Goal: Information Seeking & Learning: Check status

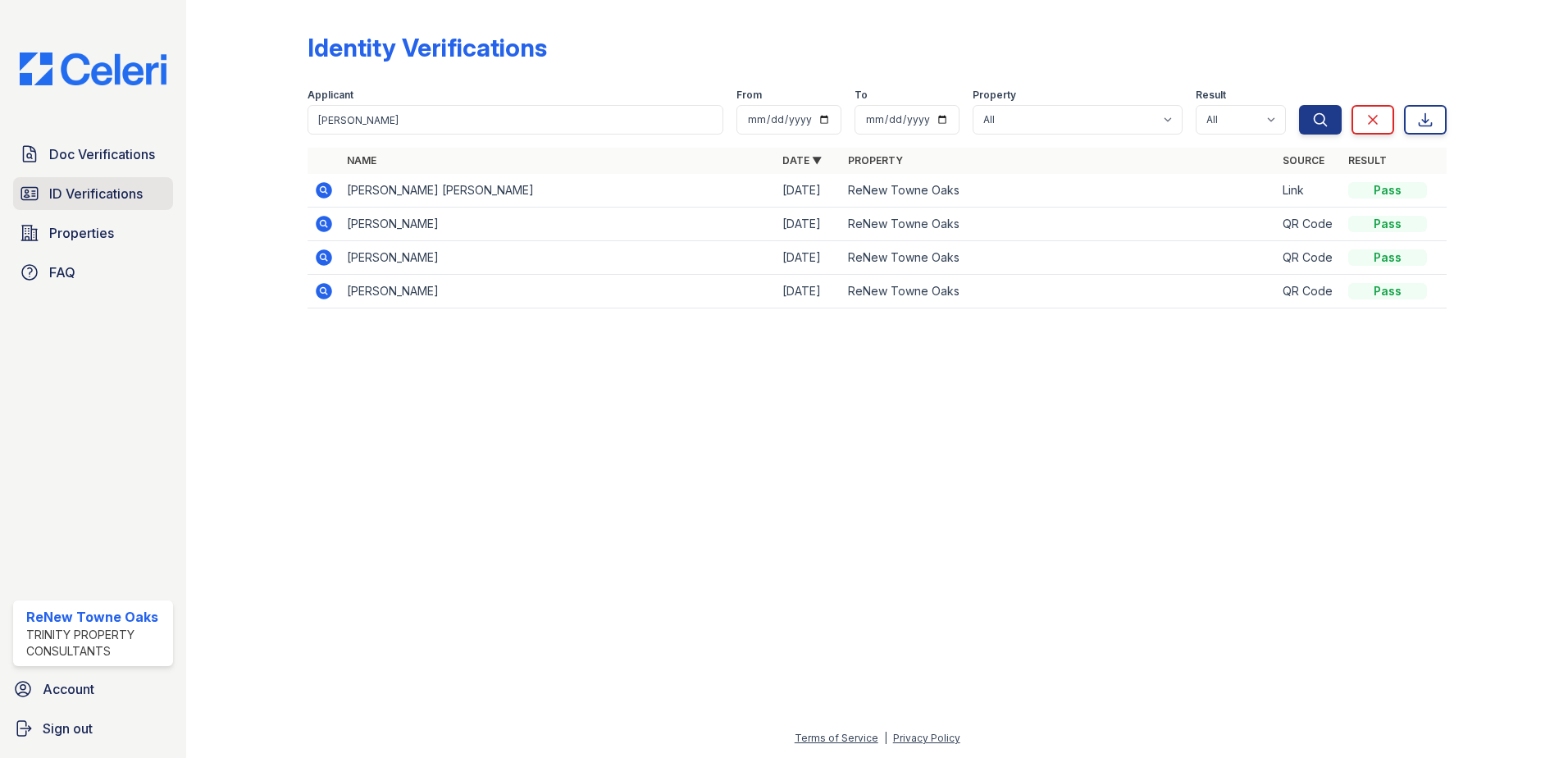
click at [78, 191] on span "ID Verifications" at bounding box center [96, 194] width 93 height 19
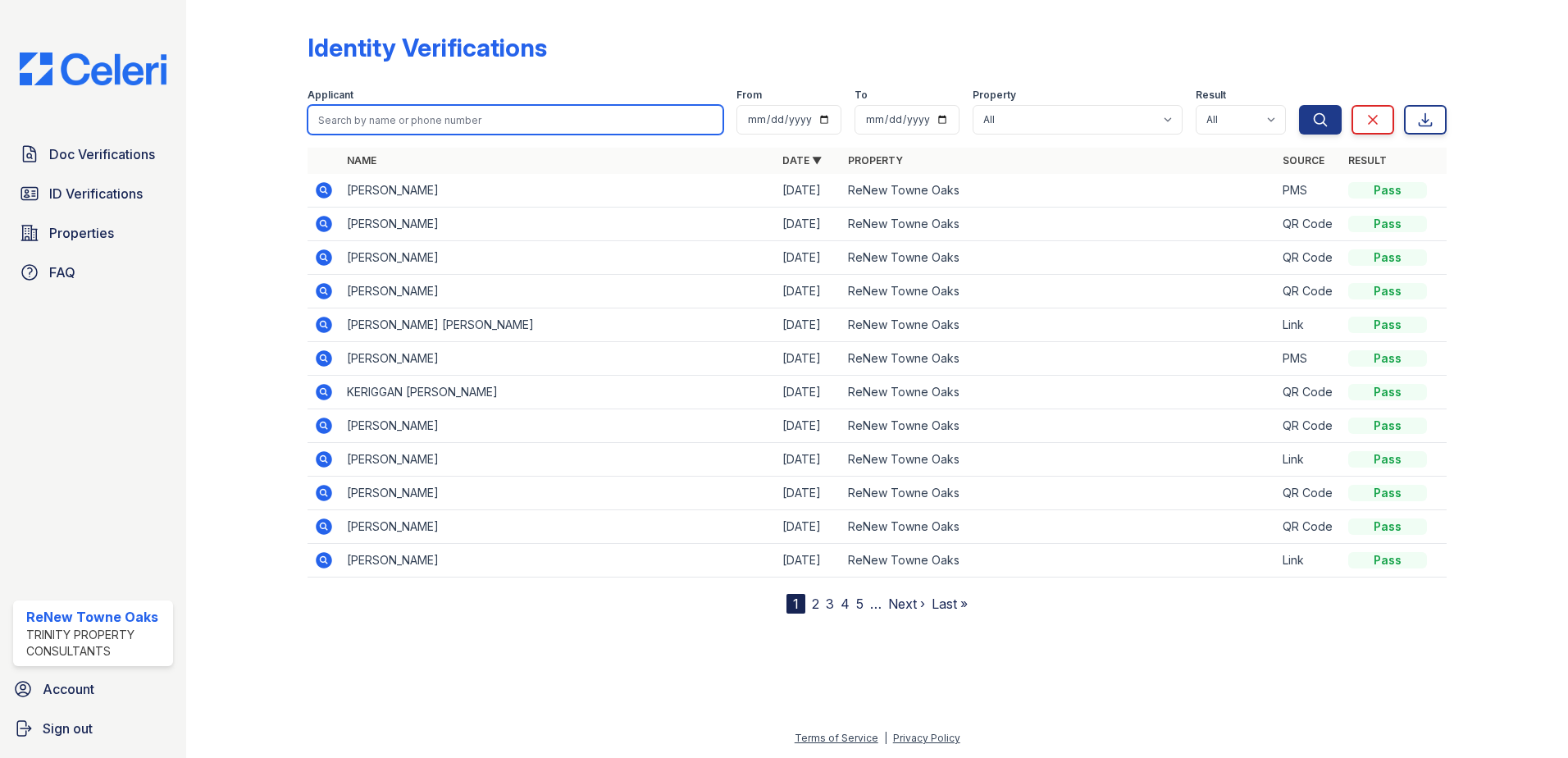
click at [494, 119] on input "search" at bounding box center [515, 120] width 416 height 30
type input "[PERSON_NAME]"
click at [1299, 105] on button "Search" at bounding box center [1320, 120] width 42 height 30
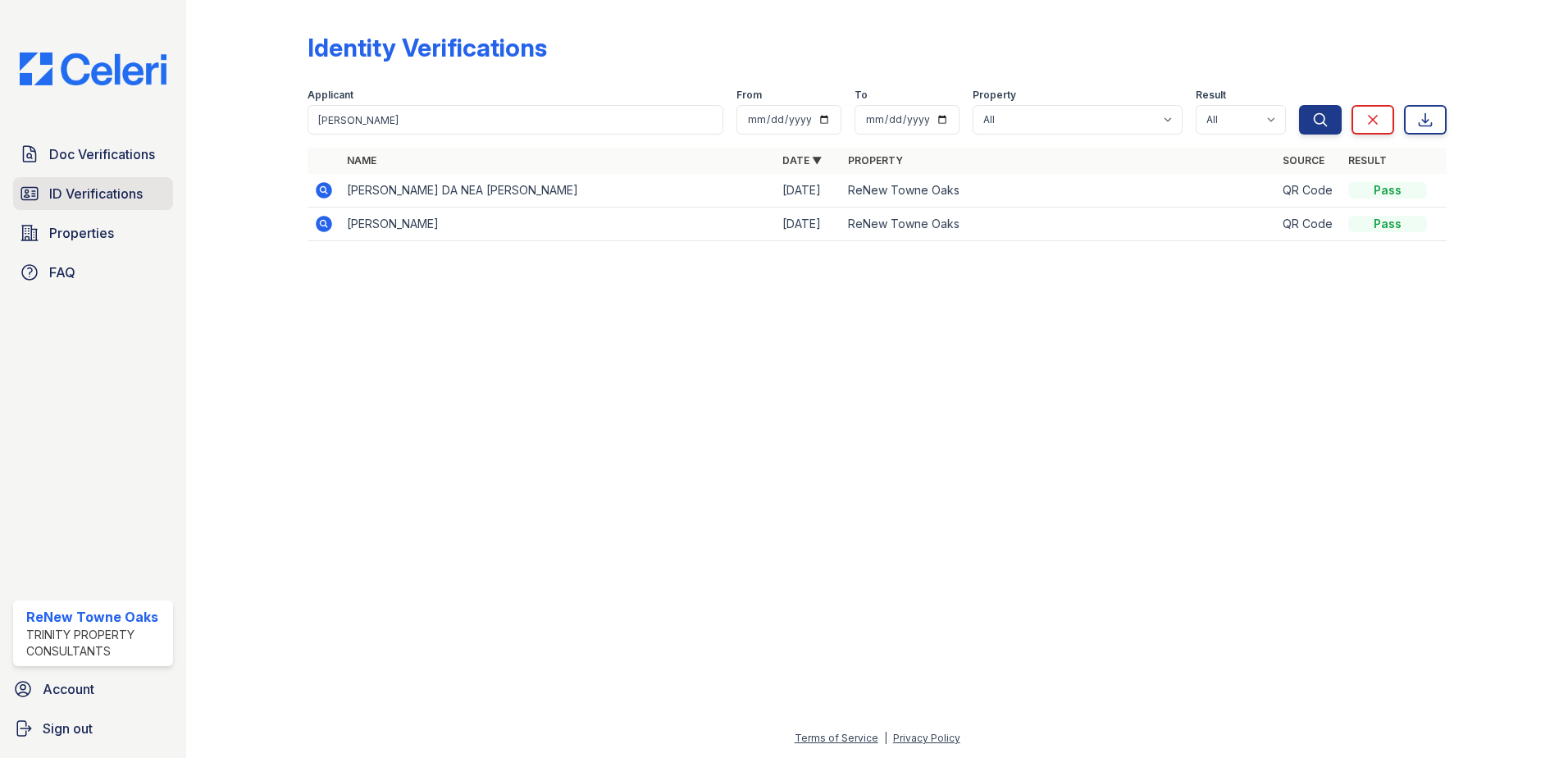
click at [61, 193] on span "ID Verifications" at bounding box center [96, 194] width 93 height 19
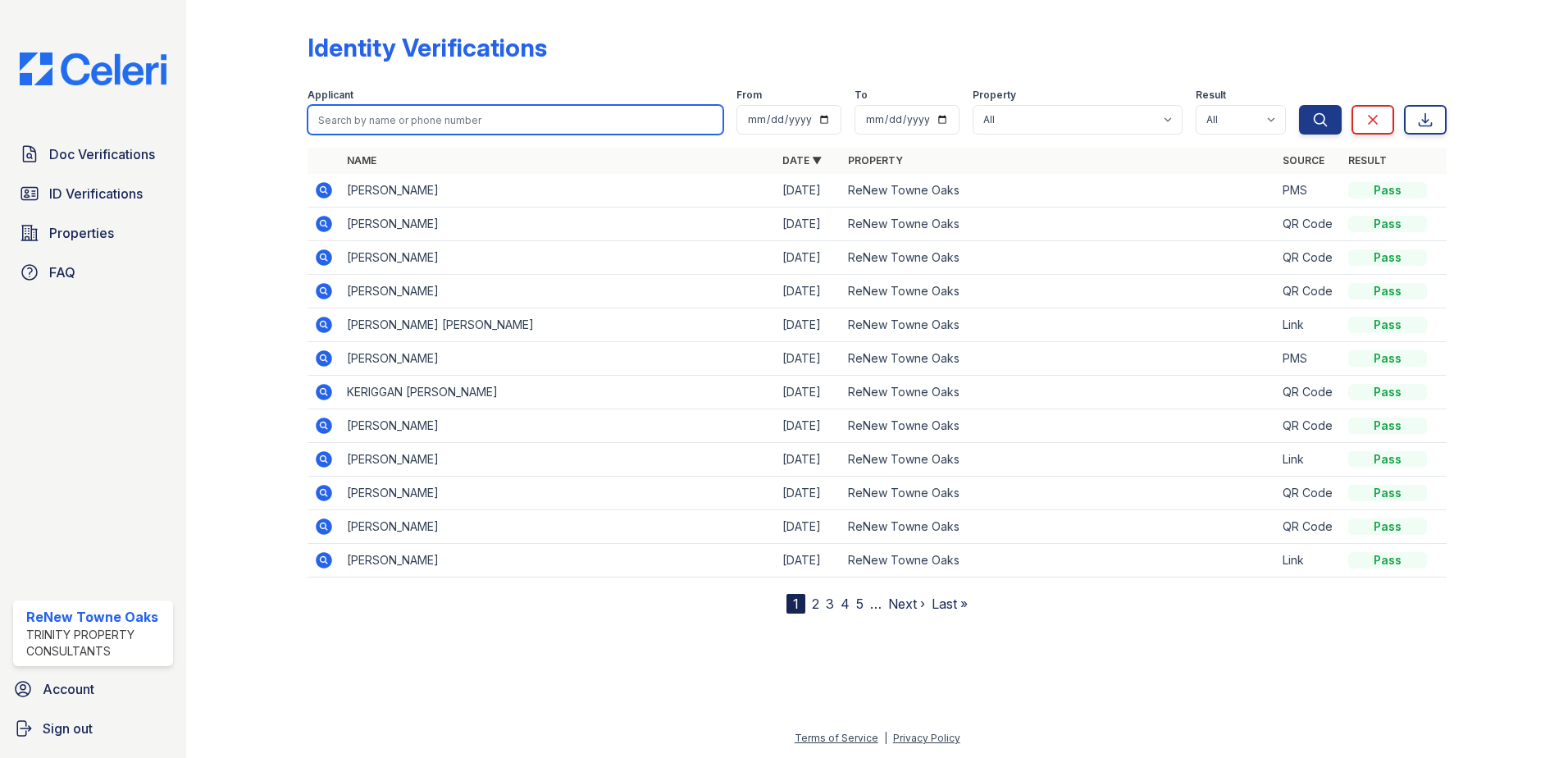
click at [603, 121] on input "search" at bounding box center [515, 120] width 416 height 30
type input "[PERSON_NAME]"
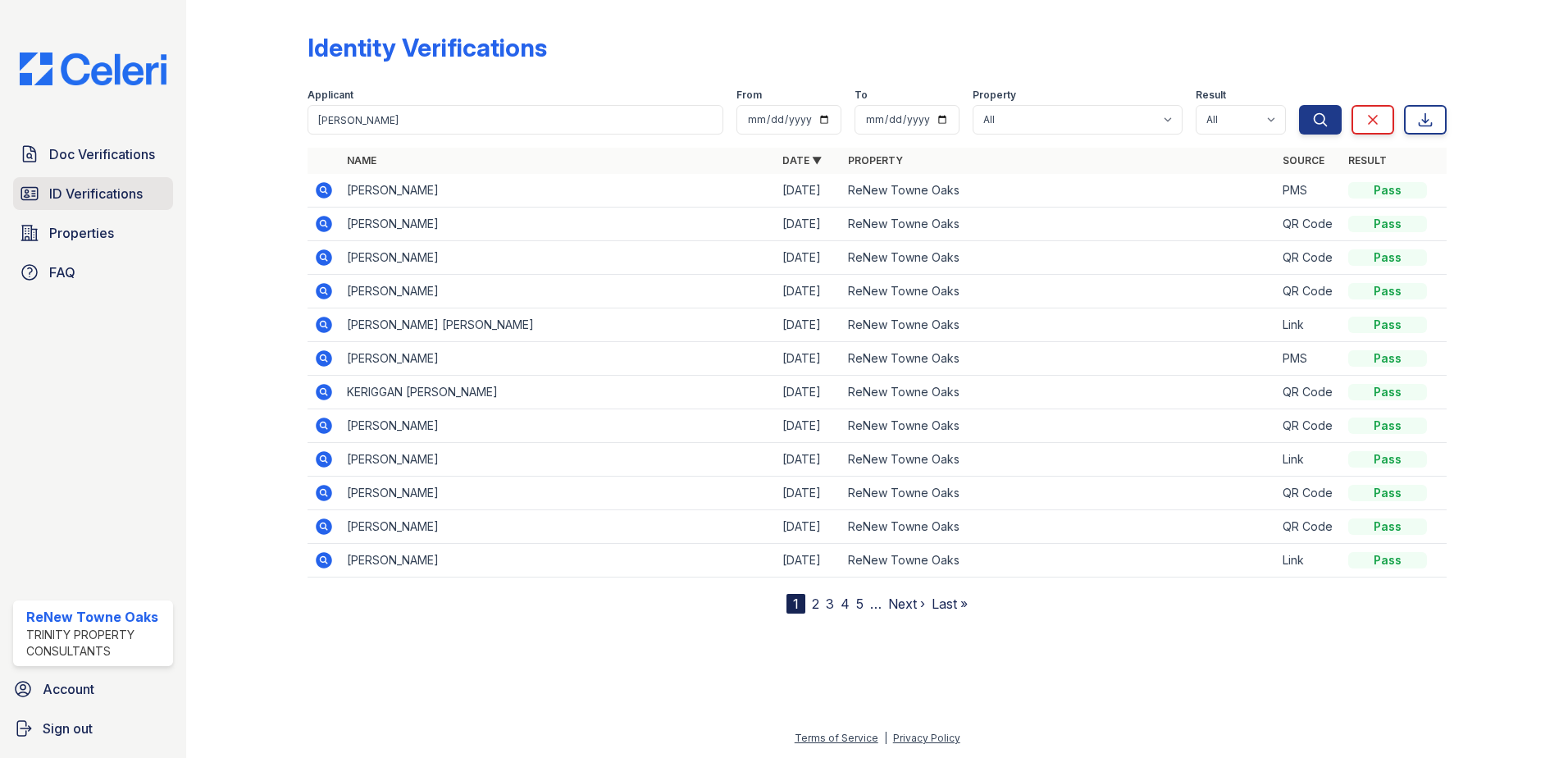
click at [88, 195] on span "ID Verifications" at bounding box center [96, 194] width 93 height 19
click at [58, 186] on span "ID Verifications" at bounding box center [96, 194] width 93 height 19
